Goal: Task Accomplishment & Management: Use online tool/utility

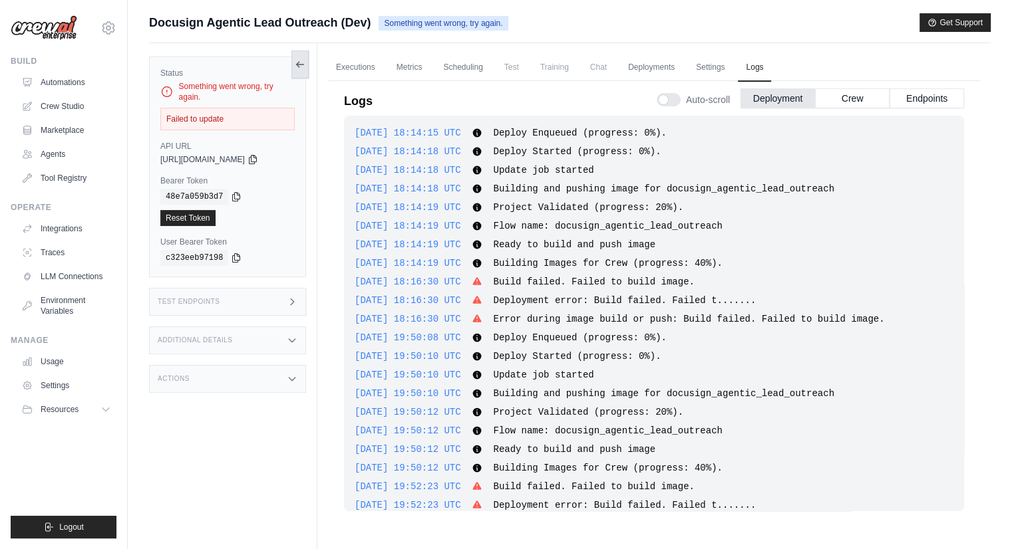
scroll to position [2550, 0]
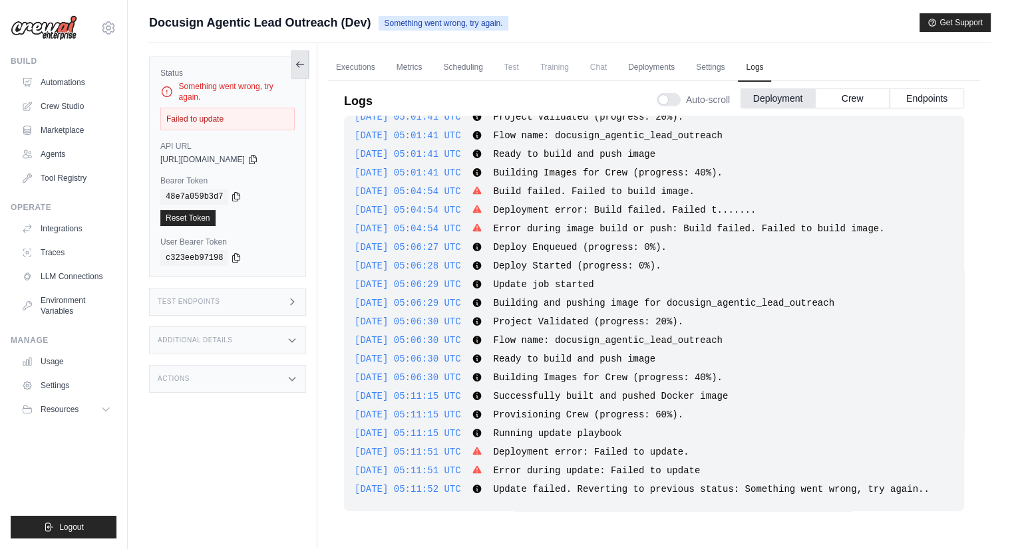
click at [293, 69] on button at bounding box center [299, 65] width 17 height 28
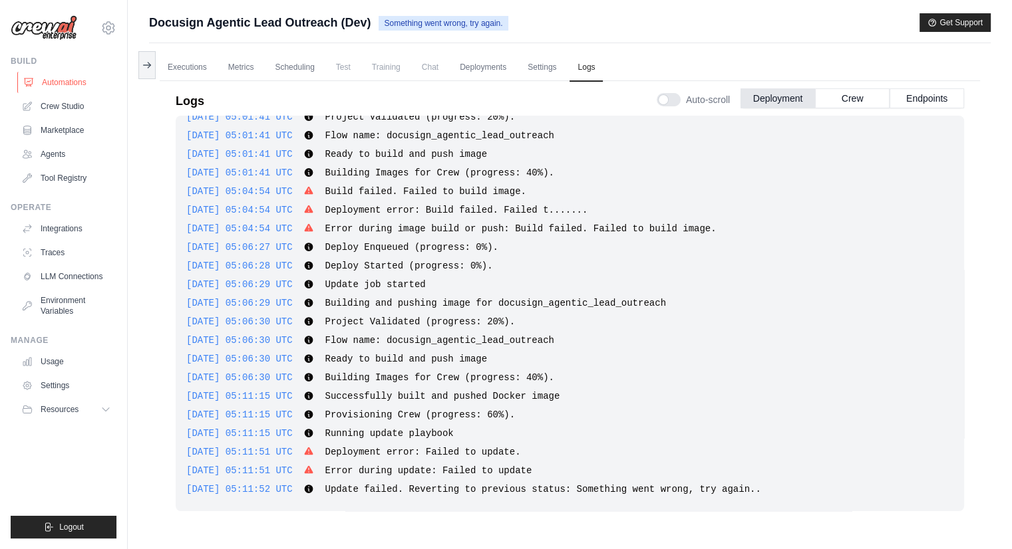
click at [80, 84] on link "Automations" at bounding box center [67, 82] width 100 height 21
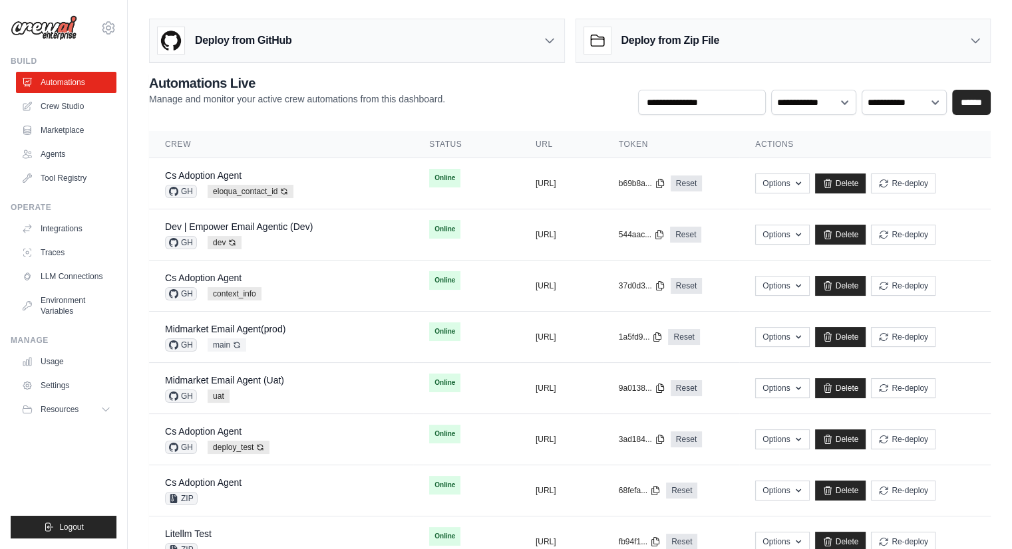
scroll to position [480, 0]
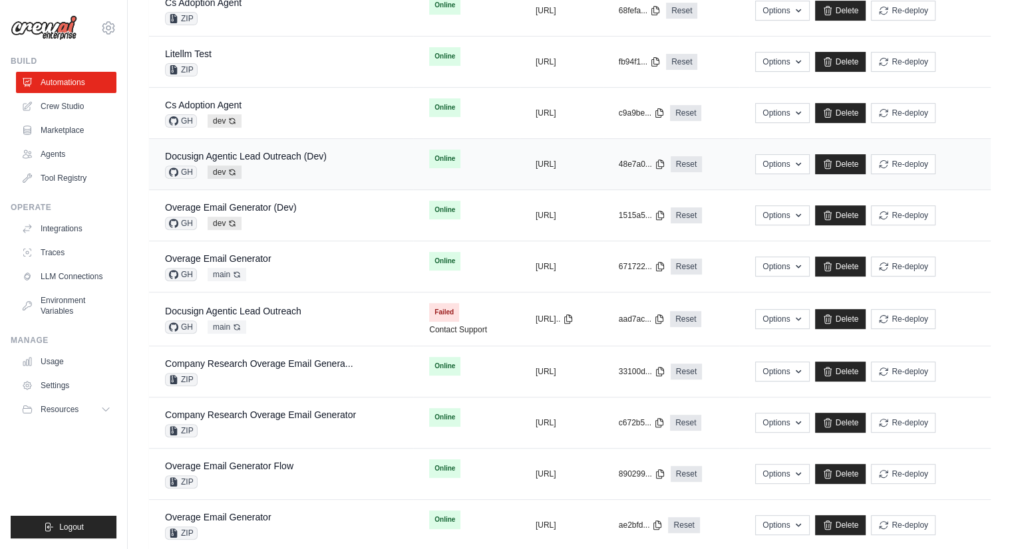
click at [301, 150] on div "Docusign Agentic Lead Outreach (Dev)" at bounding box center [246, 156] width 162 height 13
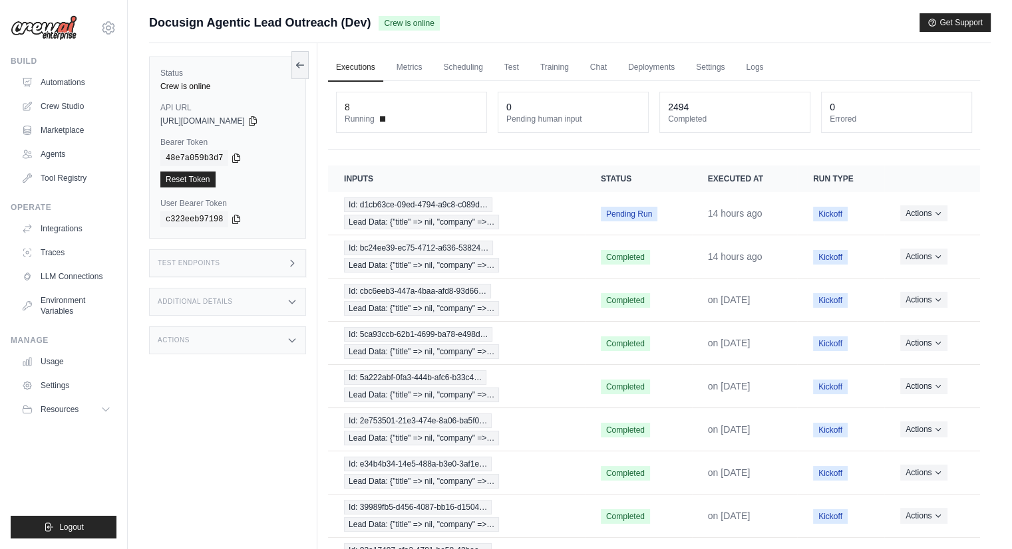
click at [301, 147] on div "Status Crew is online API URL copied https://docusign-agentic-lead-outreach-b9b…" at bounding box center [227, 148] width 157 height 182
click at [515, 71] on link "Test" at bounding box center [511, 68] width 31 height 28
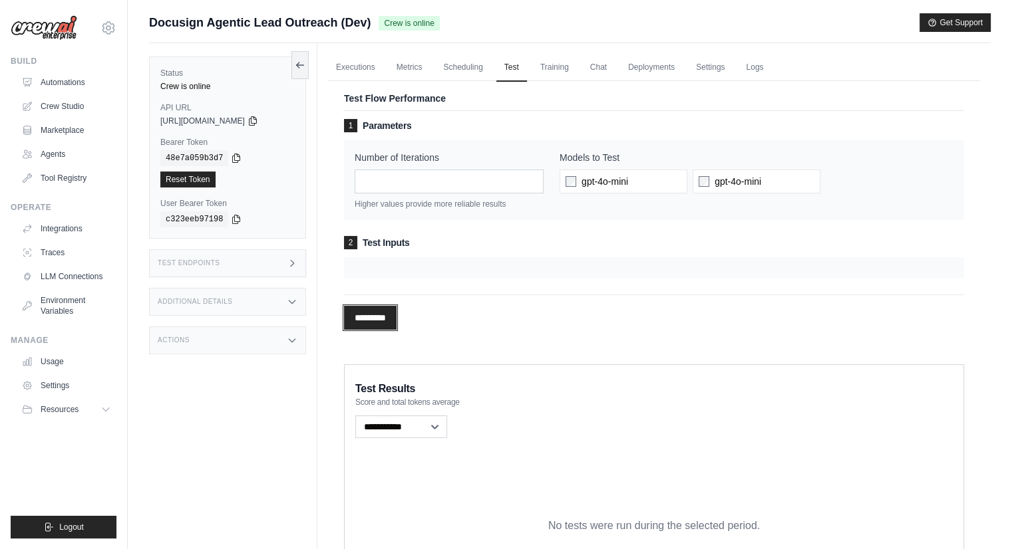
click at [391, 321] on input "*********" at bounding box center [370, 318] width 53 height 24
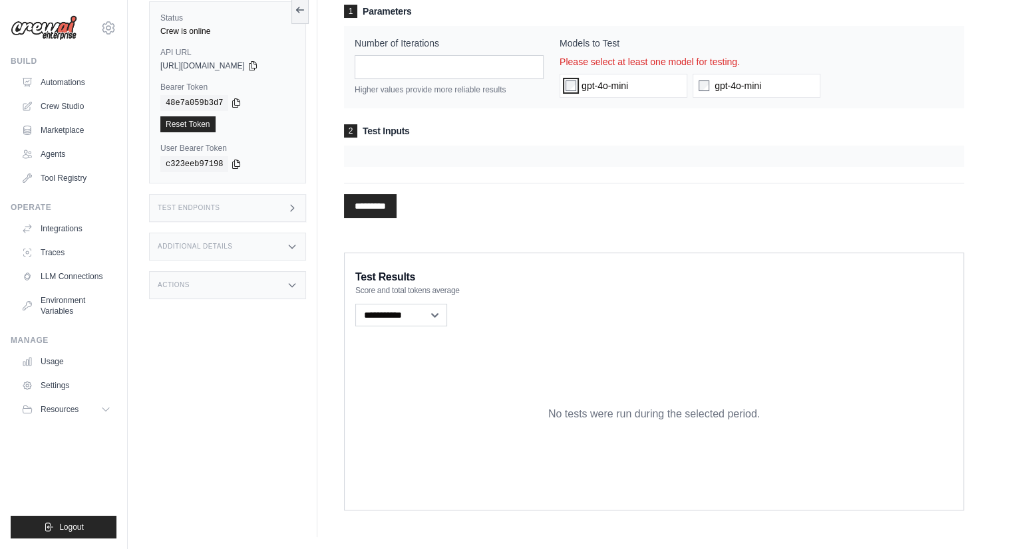
scroll to position [3, 0]
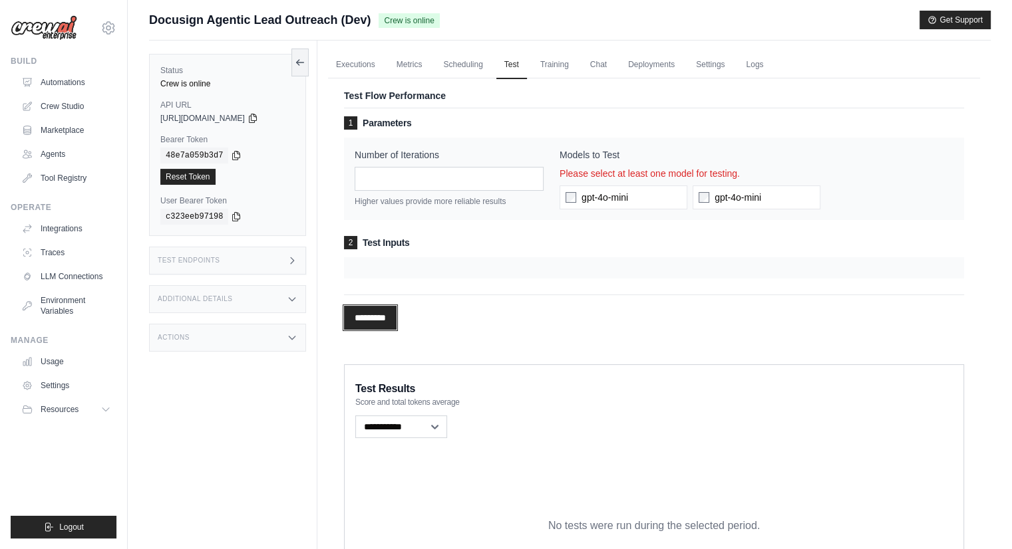
click at [387, 315] on input "*********" at bounding box center [370, 318] width 53 height 24
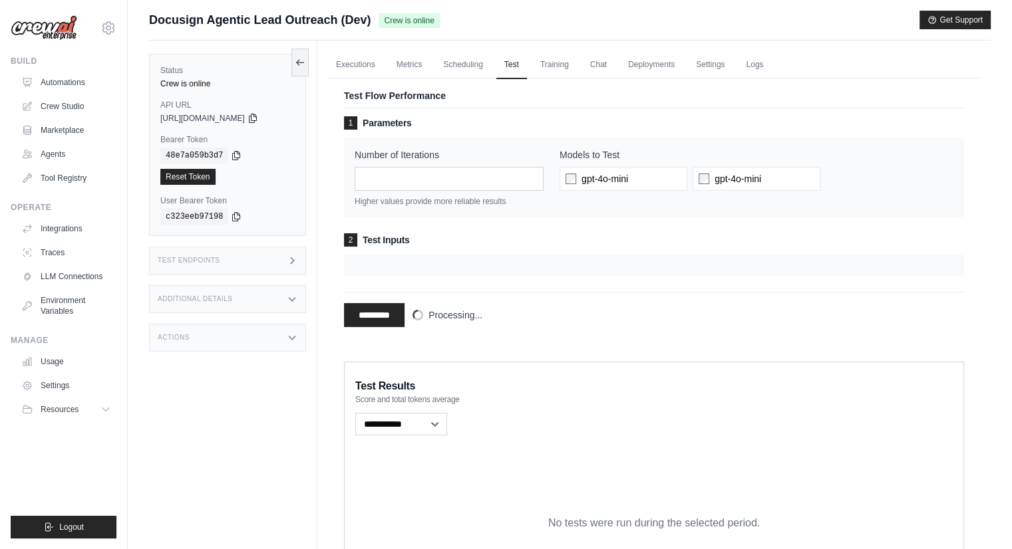
click at [275, 255] on div "Test Endpoints" at bounding box center [227, 261] width 157 height 28
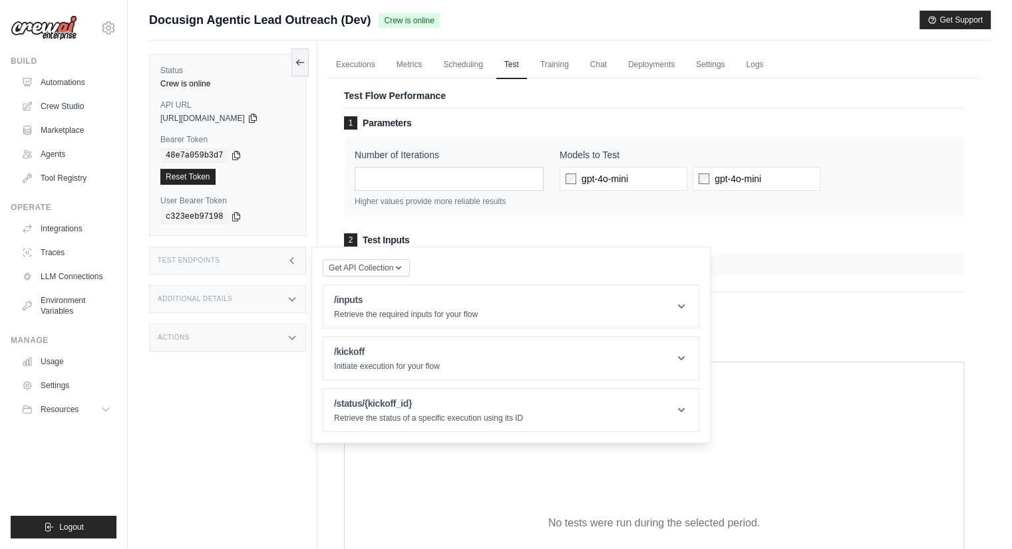
click at [275, 255] on div "Test Endpoints" at bounding box center [227, 261] width 157 height 28
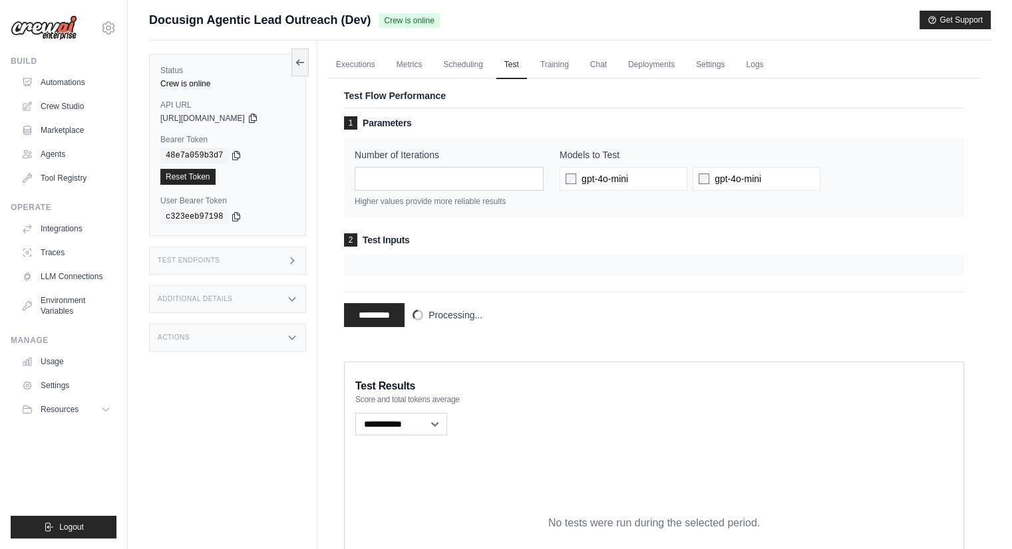
click at [276, 291] on div "Additional Details" at bounding box center [227, 299] width 157 height 28
click at [49, 85] on link "Automations" at bounding box center [67, 82] width 100 height 21
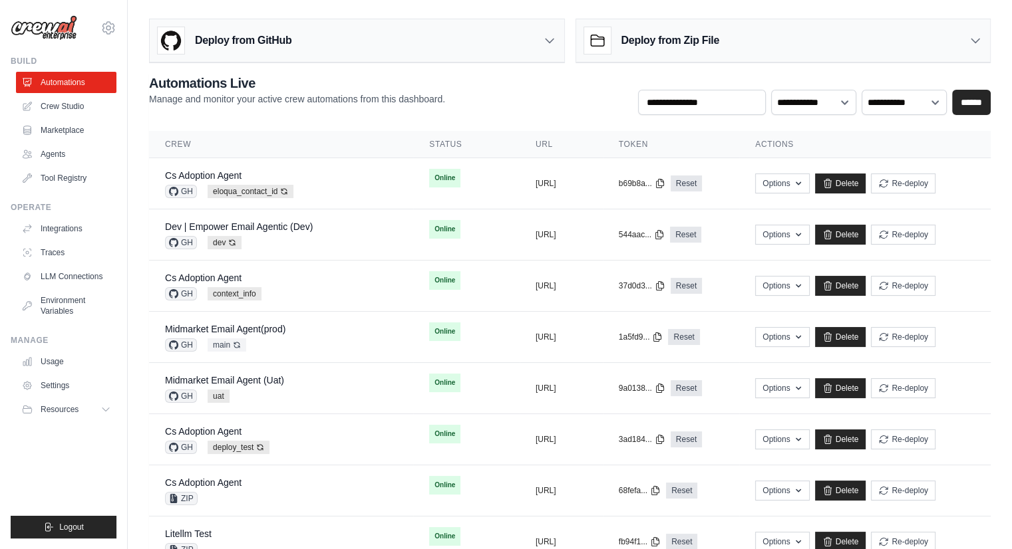
scroll to position [480, 0]
